Goal: Information Seeking & Learning: Check status

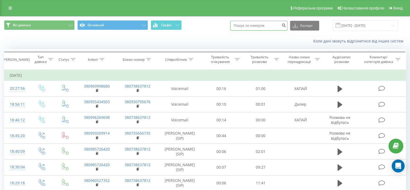
click at [261, 26] on input at bounding box center [258, 26] width 57 height 10
paste input "380635168179"
type input "380635168179"
click at [286, 25] on icon "submit" at bounding box center [284, 24] width 5 height 3
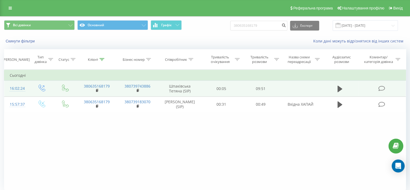
click at [382, 90] on icon at bounding box center [382, 89] width 7 height 6
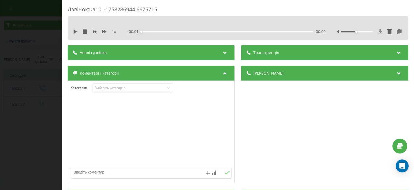
click at [379, 31] on icon at bounding box center [381, 31] width 4 height 5
click at [14, 142] on div "Дзвінок : ua10_-1758286944.6675715 1 x - 09:51 00:00 00:00 Транскрипція Для AI-…" at bounding box center [207, 95] width 414 height 190
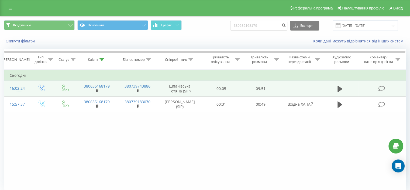
click at [384, 89] on icon at bounding box center [382, 89] width 7 height 6
